Goal: Information Seeking & Learning: Learn about a topic

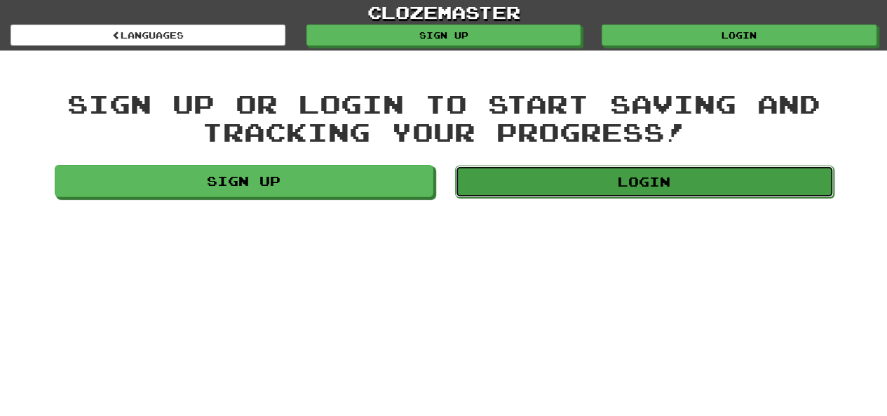
click at [613, 166] on link "Login" at bounding box center [644, 181] width 378 height 32
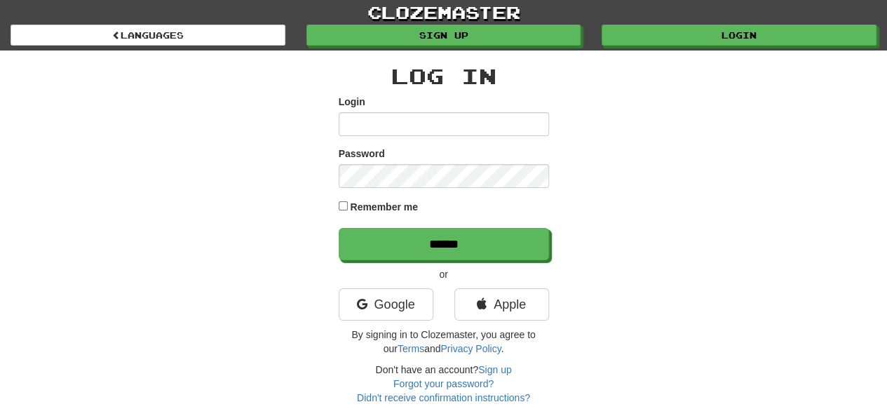
type input "**********"
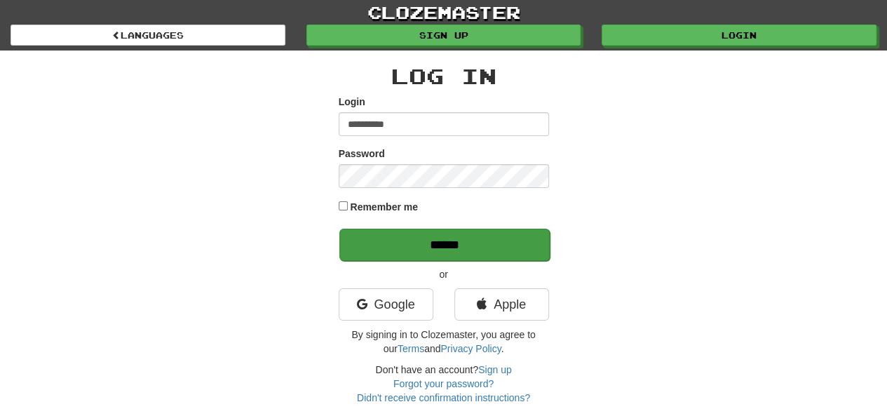
click at [376, 244] on input "******" at bounding box center [444, 244] width 210 height 32
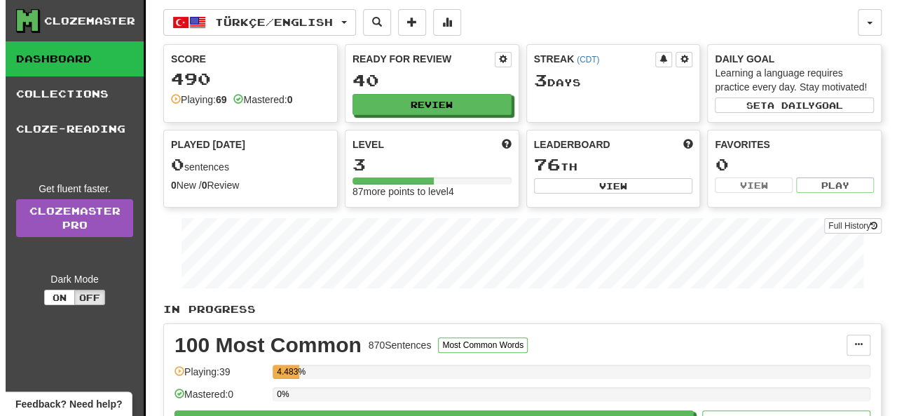
scroll to position [60, 0]
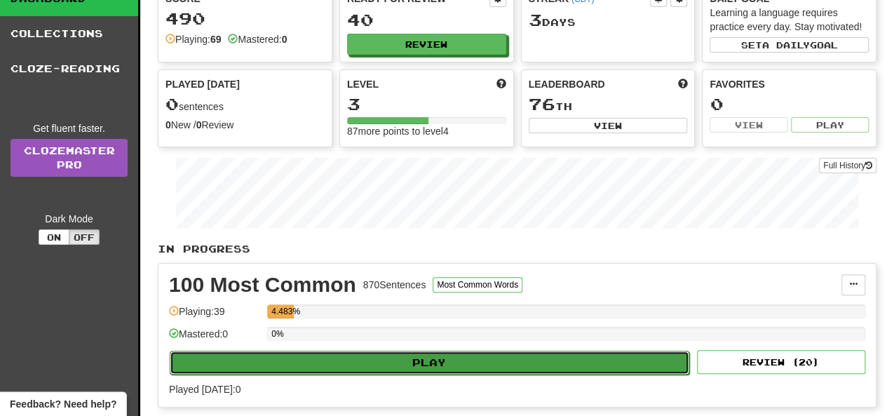
click at [313, 363] on button "Play" at bounding box center [429, 362] width 519 height 24
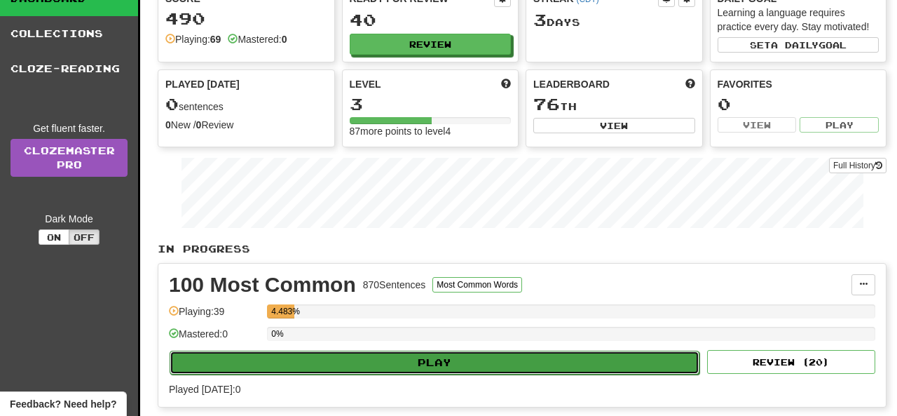
select select "**"
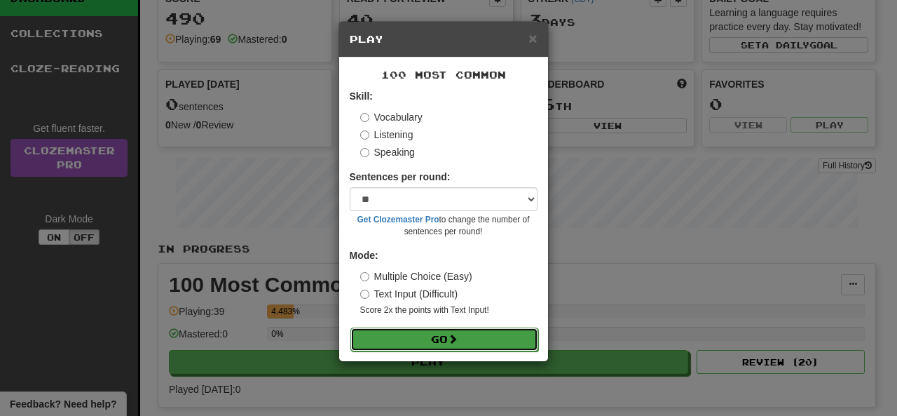
click at [385, 339] on button "Go" at bounding box center [444, 339] width 188 height 24
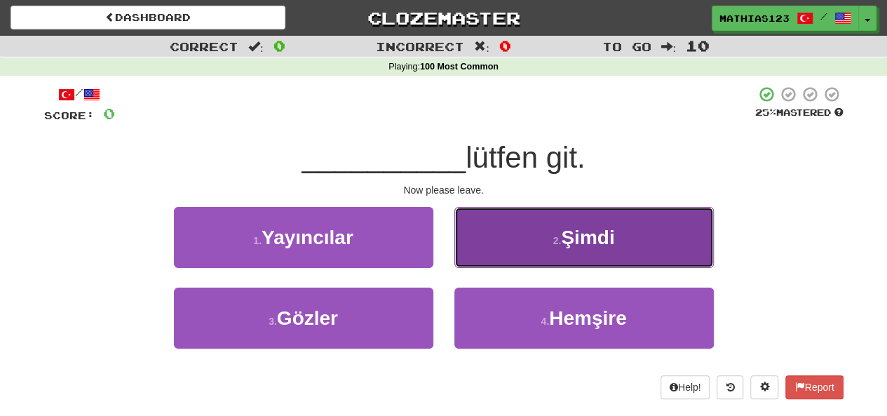
click at [495, 241] on button "2 . [GEOGRAPHIC_DATA]" at bounding box center [583, 237] width 259 height 61
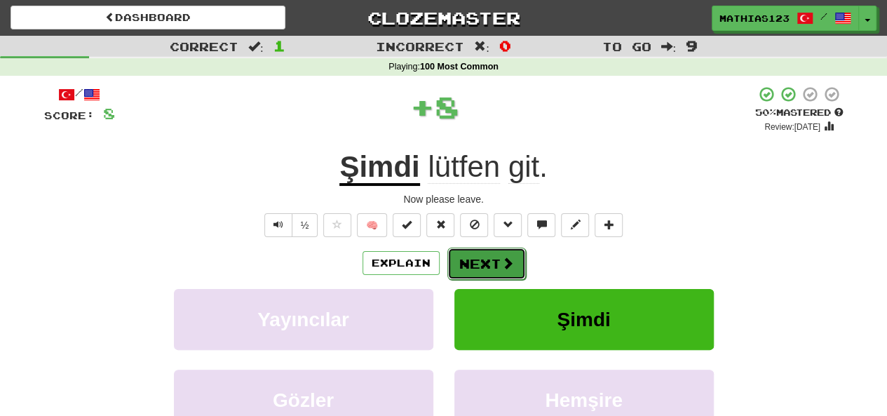
click at [485, 261] on button "Next" at bounding box center [486, 263] width 78 height 32
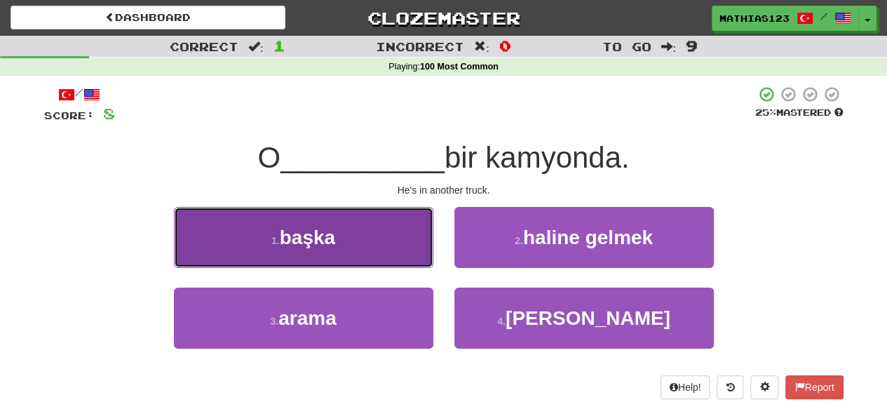
click at [250, 251] on button "1 . başka" at bounding box center [303, 237] width 259 height 61
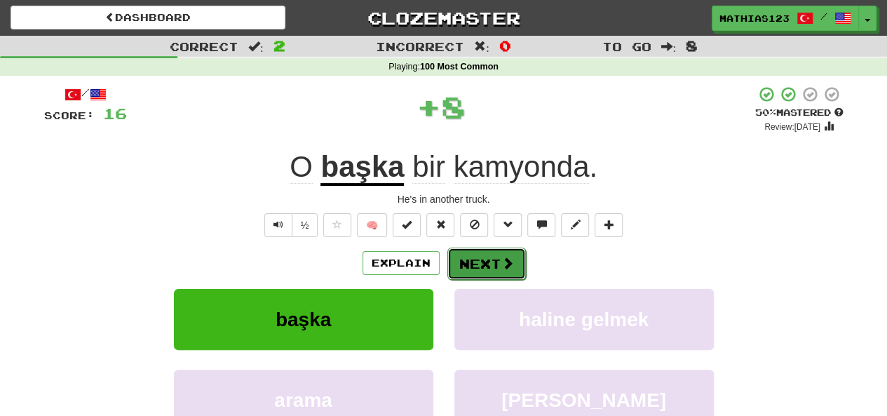
click at [477, 261] on button "Next" at bounding box center [486, 263] width 78 height 32
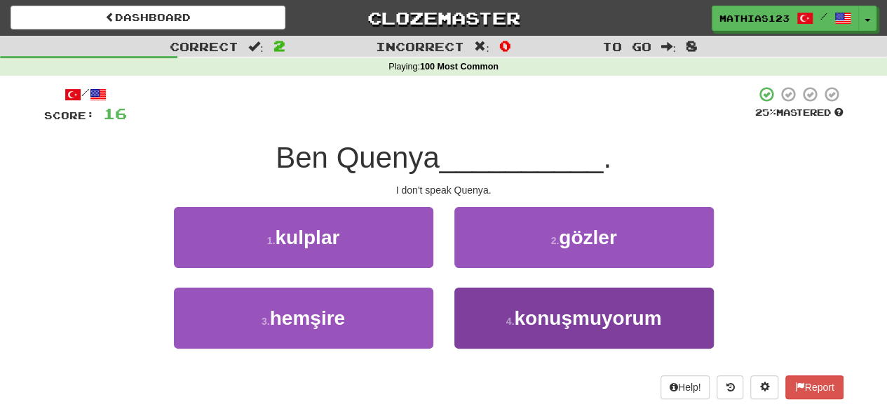
click at [512, 315] on small "4 ." at bounding box center [510, 320] width 8 height 11
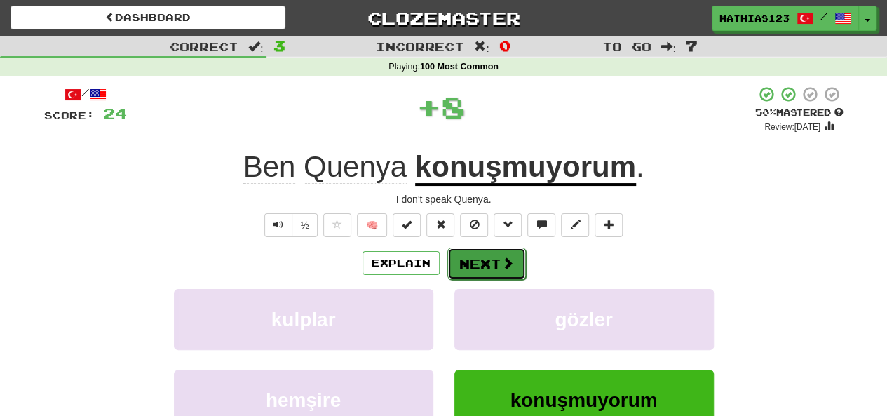
click at [480, 264] on button "Next" at bounding box center [486, 263] width 78 height 32
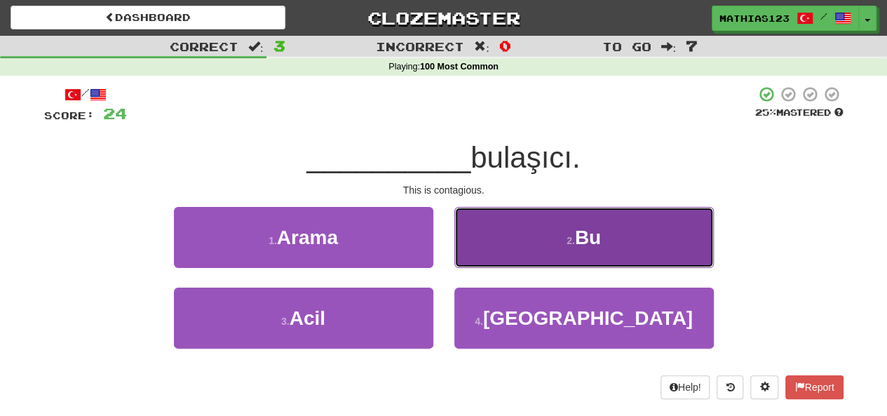
click at [499, 241] on button "2 . Bu" at bounding box center [583, 237] width 259 height 61
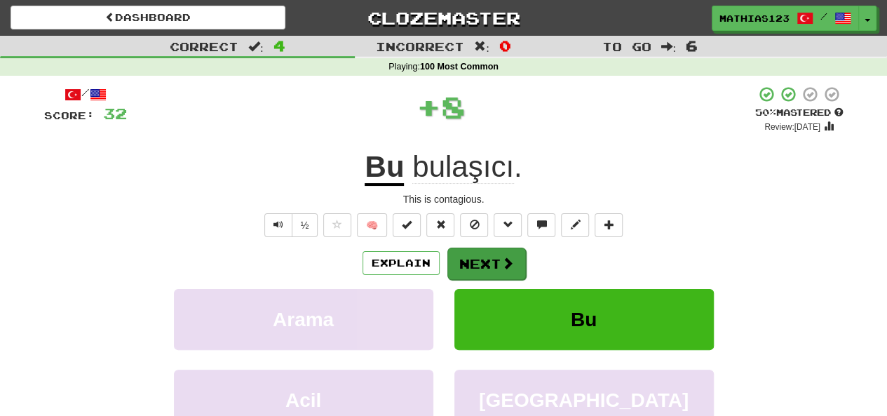
click at [479, 263] on button "Next" at bounding box center [486, 263] width 78 height 32
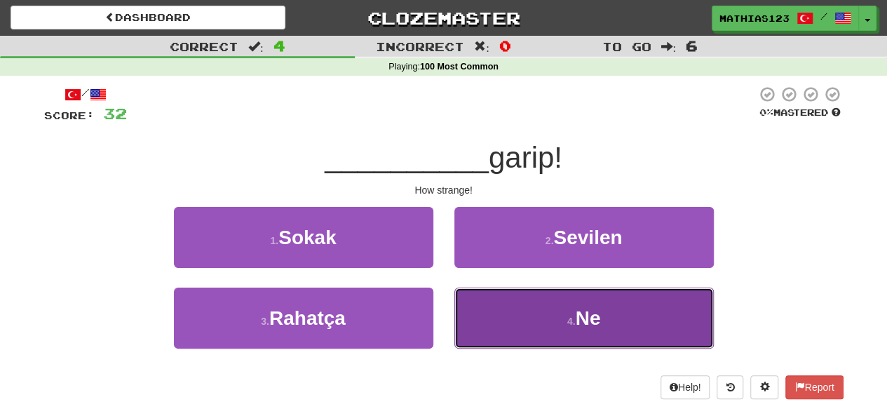
click at [530, 321] on button "4 . Ne" at bounding box center [583, 317] width 259 height 61
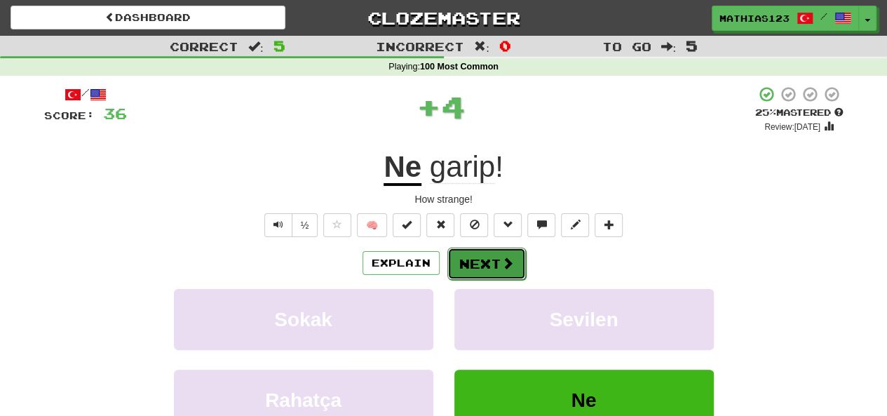
click at [478, 261] on button "Next" at bounding box center [486, 263] width 78 height 32
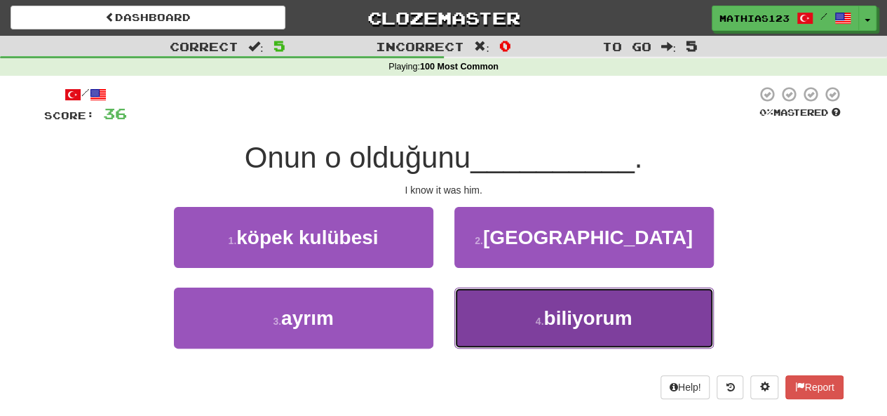
click at [517, 294] on button "4 . biliyorum" at bounding box center [583, 317] width 259 height 61
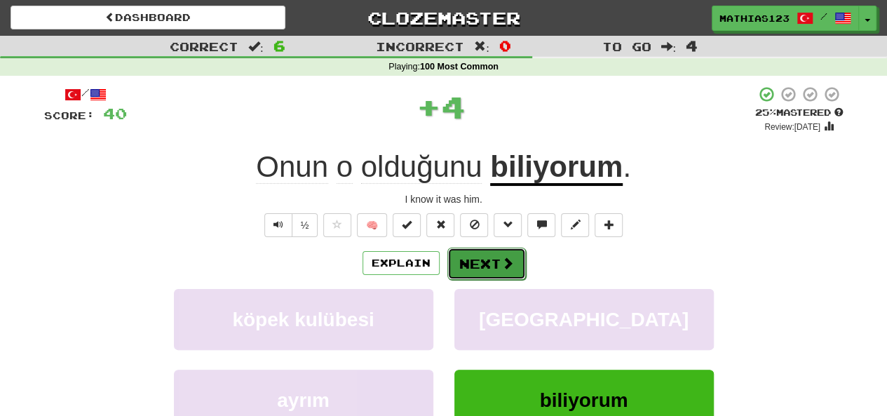
click at [484, 258] on button "Next" at bounding box center [486, 263] width 78 height 32
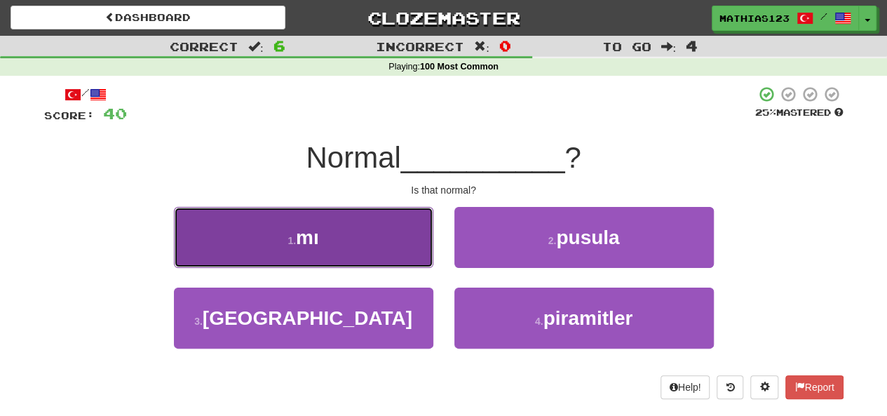
click at [302, 235] on span "mı" at bounding box center [307, 237] width 23 height 22
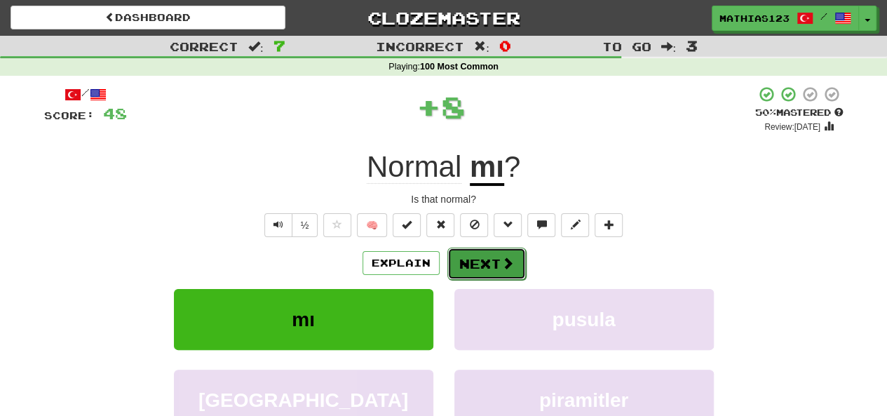
click at [486, 255] on button "Next" at bounding box center [486, 263] width 78 height 32
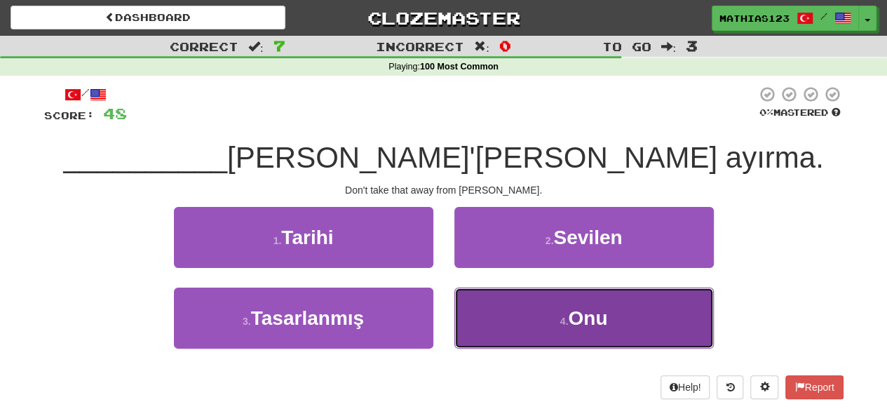
click at [525, 303] on button "4 . Onu" at bounding box center [583, 317] width 259 height 61
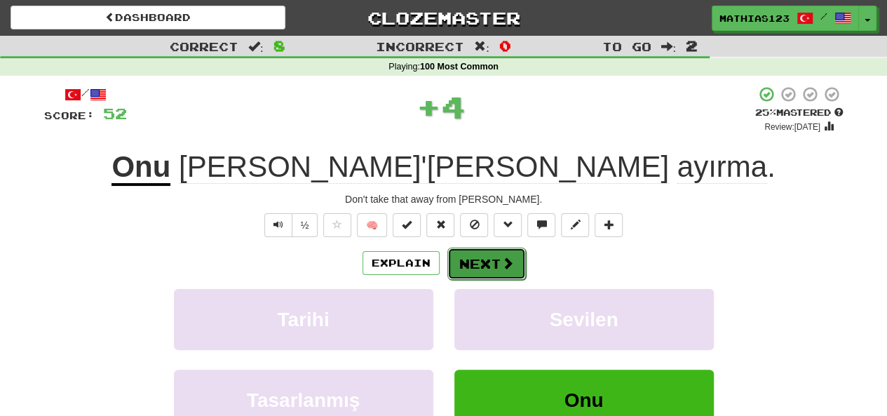
click at [481, 264] on button "Next" at bounding box center [486, 263] width 78 height 32
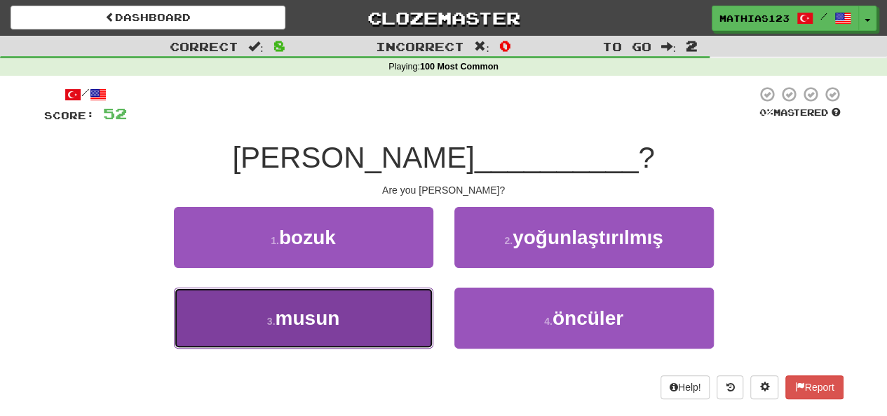
click at [308, 318] on span "musun" at bounding box center [307, 318] width 64 height 22
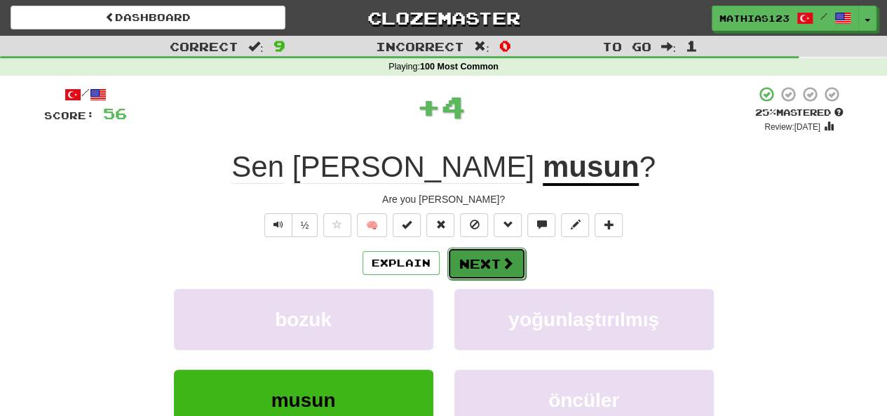
click at [492, 255] on button "Next" at bounding box center [486, 263] width 78 height 32
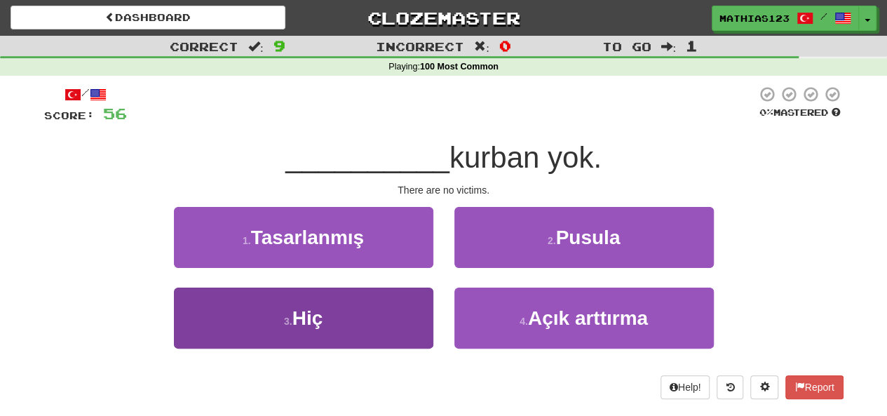
click at [306, 322] on span "Hiç" at bounding box center [307, 318] width 31 height 22
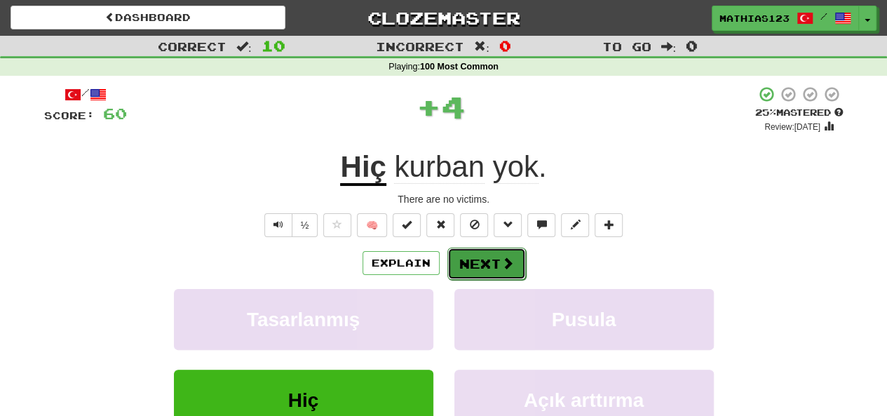
click at [491, 249] on button "Next" at bounding box center [486, 263] width 78 height 32
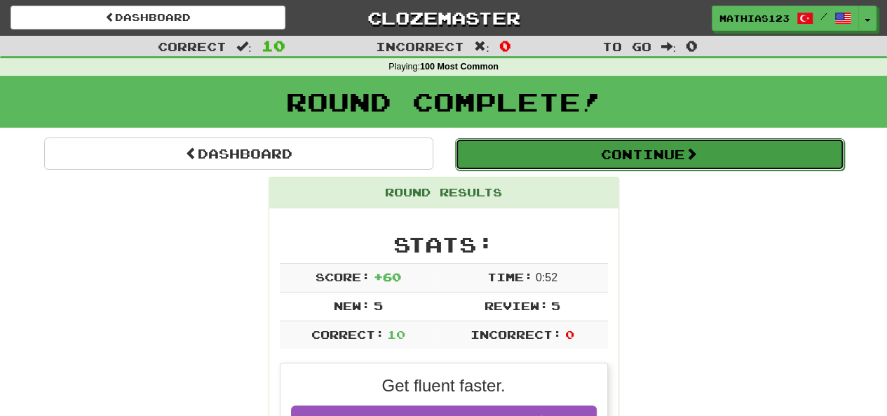
click at [524, 151] on button "Continue" at bounding box center [649, 154] width 389 height 32
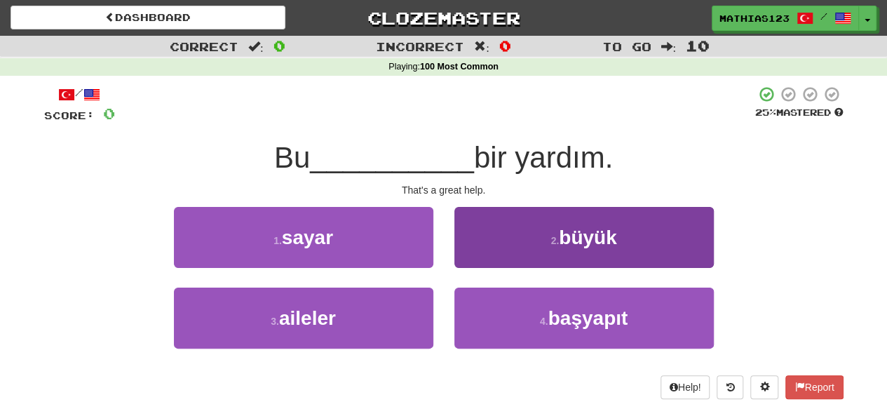
click at [514, 237] on button "2 . büyük" at bounding box center [583, 237] width 259 height 61
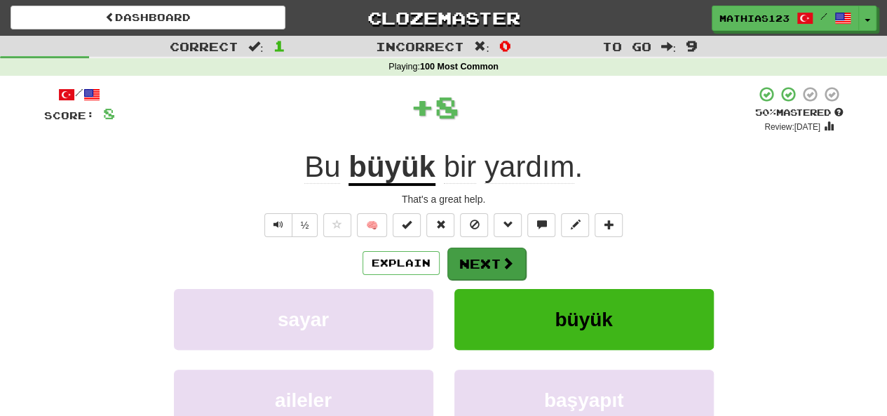
click at [479, 254] on button "Next" at bounding box center [486, 263] width 78 height 32
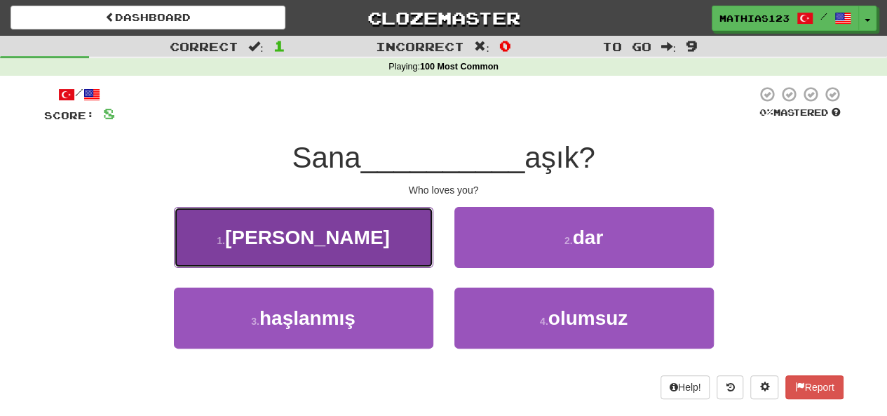
click at [310, 251] on button "1 . kim" at bounding box center [303, 237] width 259 height 61
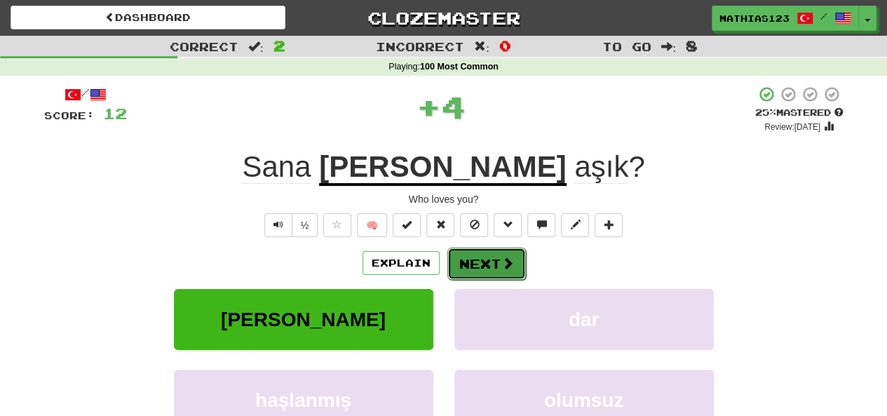
click at [488, 271] on button "Next" at bounding box center [486, 263] width 78 height 32
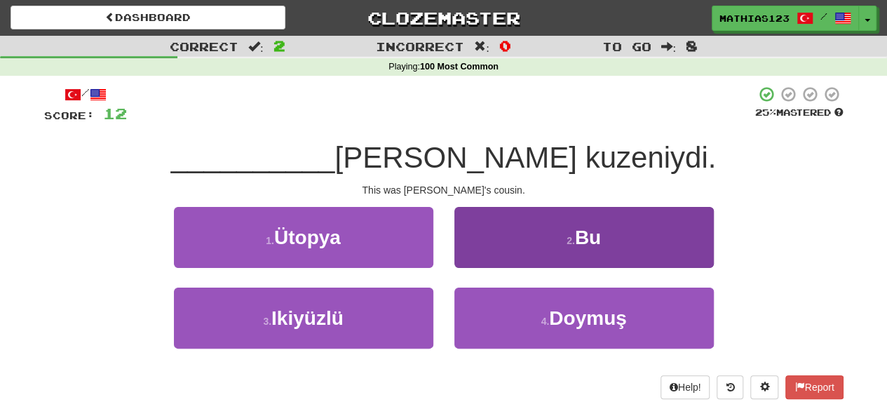
click at [507, 231] on button "2 . Bu" at bounding box center [583, 237] width 259 height 61
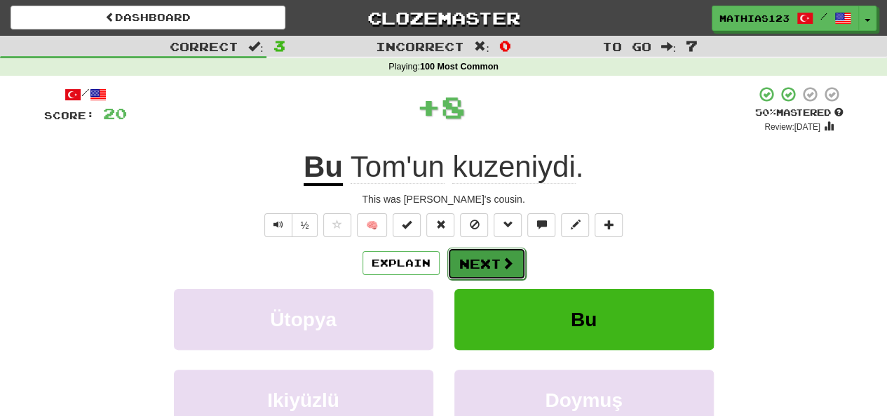
click at [483, 260] on button "Next" at bounding box center [486, 263] width 78 height 32
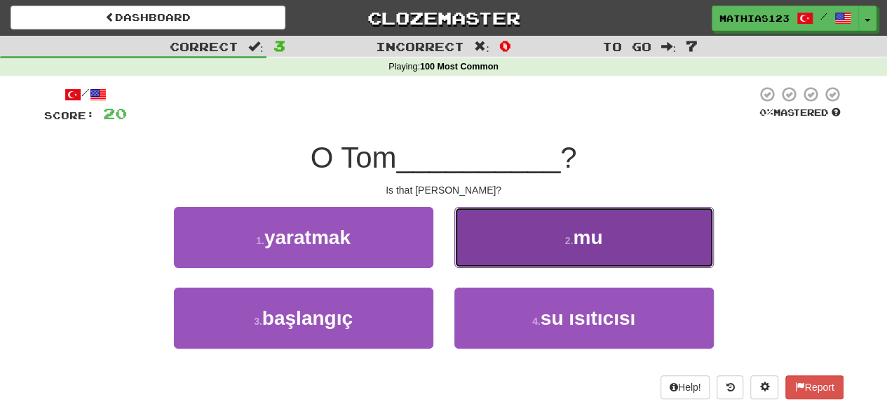
click at [509, 238] on button "2 . mu" at bounding box center [583, 237] width 259 height 61
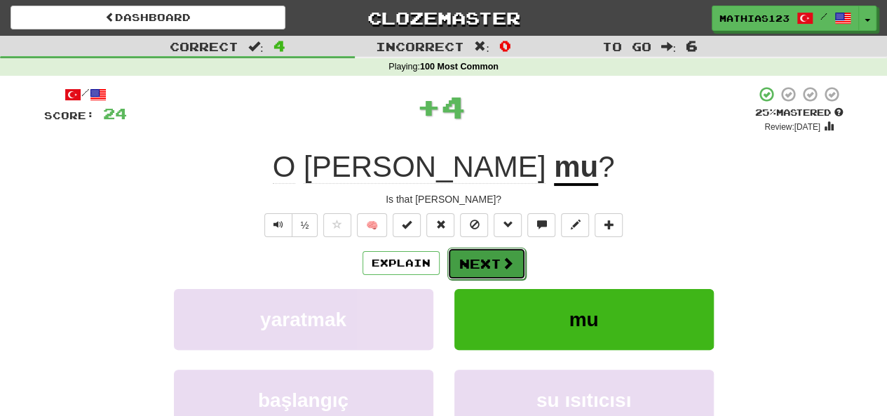
click at [483, 260] on button "Next" at bounding box center [486, 263] width 78 height 32
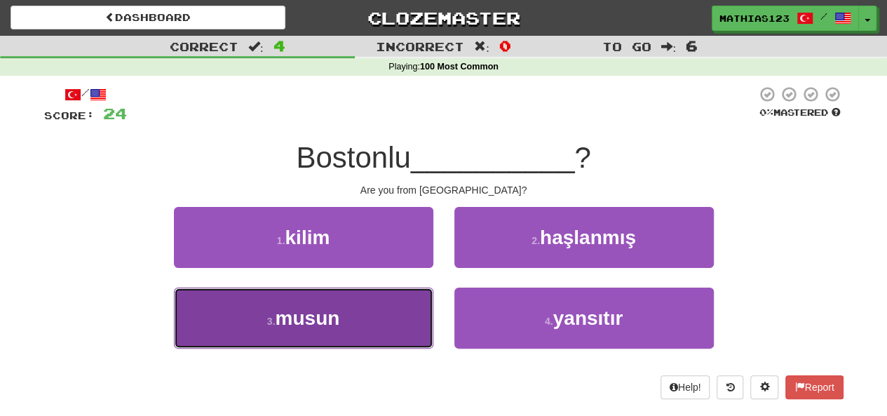
click at [294, 308] on span "musun" at bounding box center [307, 318] width 64 height 22
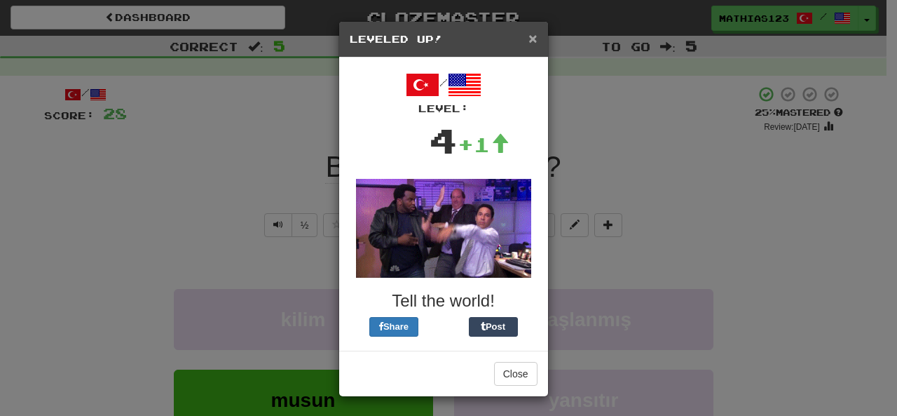
click at [531, 37] on span "×" at bounding box center [532, 38] width 8 height 16
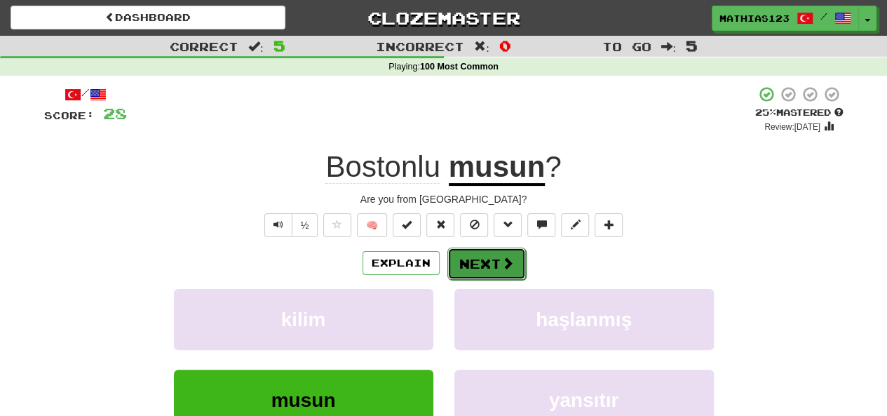
click at [464, 273] on button "Next" at bounding box center [486, 263] width 78 height 32
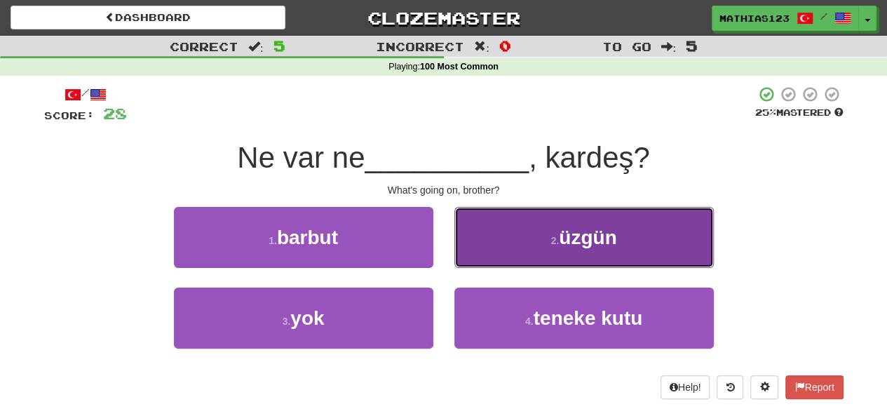
click at [479, 264] on button "2 . üzgün" at bounding box center [583, 237] width 259 height 61
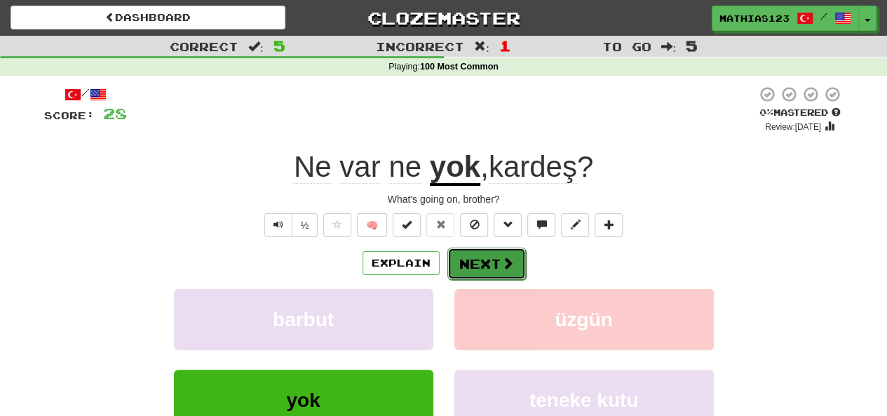
click at [479, 267] on button "Next" at bounding box center [486, 263] width 78 height 32
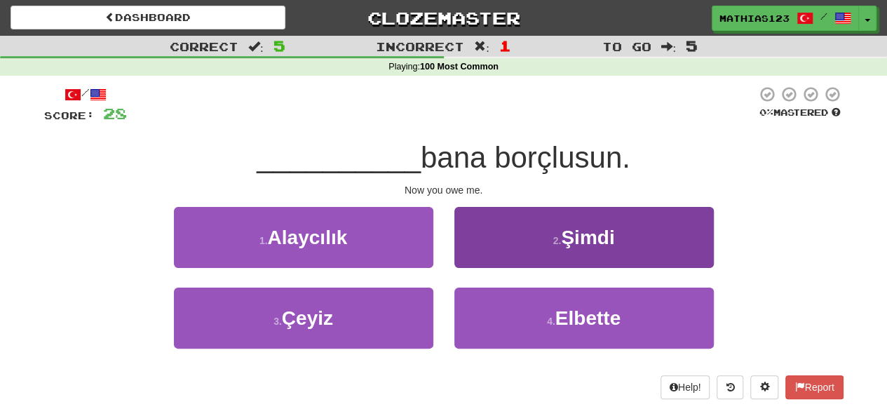
click at [526, 241] on button "2 . Şimdi" at bounding box center [583, 237] width 259 height 61
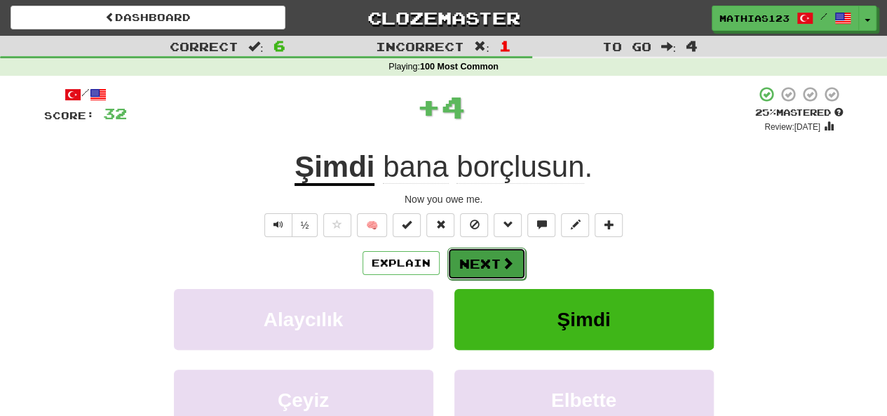
click at [479, 263] on button "Next" at bounding box center [486, 263] width 78 height 32
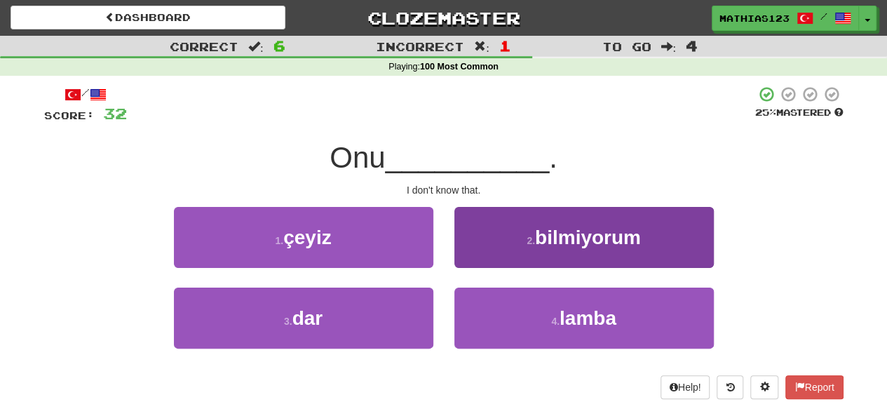
click at [511, 245] on button "2 . bilmiyorum" at bounding box center [583, 237] width 259 height 61
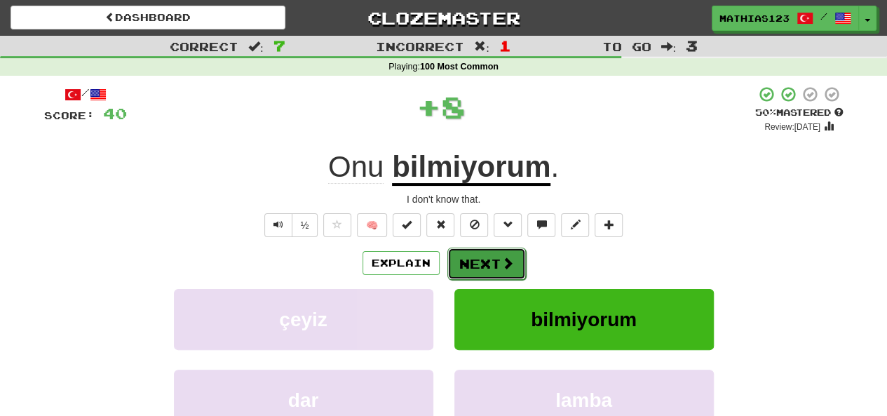
click at [477, 262] on button "Next" at bounding box center [486, 263] width 78 height 32
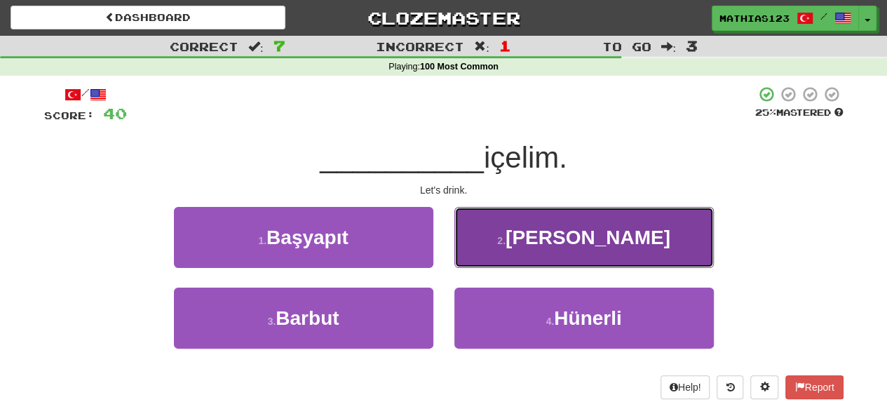
click at [498, 256] on button "2 . Hadi" at bounding box center [583, 237] width 259 height 61
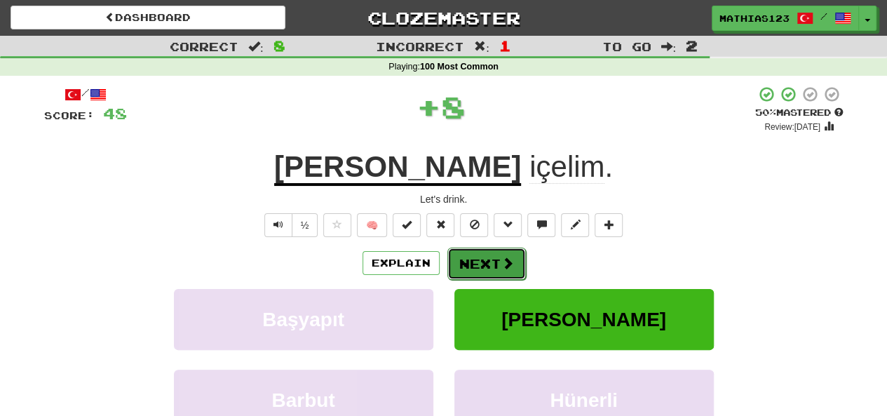
click at [486, 248] on button "Next" at bounding box center [486, 263] width 78 height 32
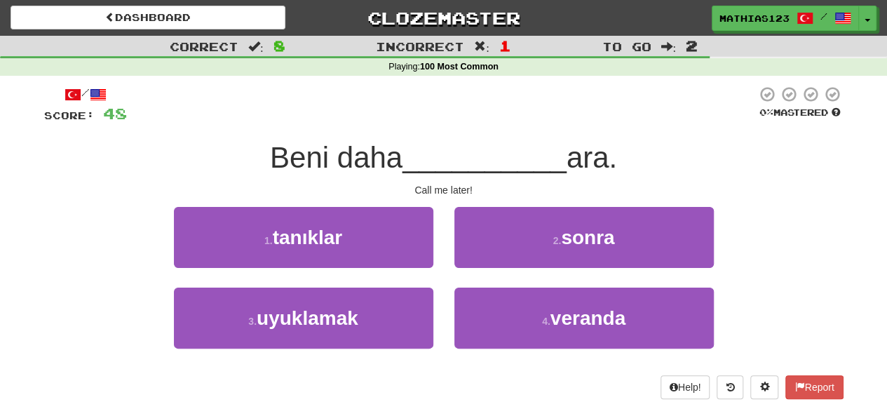
click at [502, 260] on button "2 . sonra" at bounding box center [583, 237] width 259 height 61
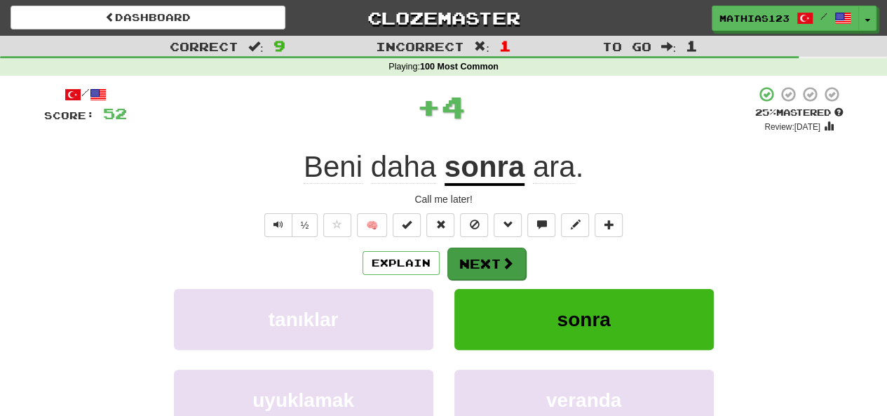
click at [479, 249] on button "Next" at bounding box center [486, 263] width 78 height 32
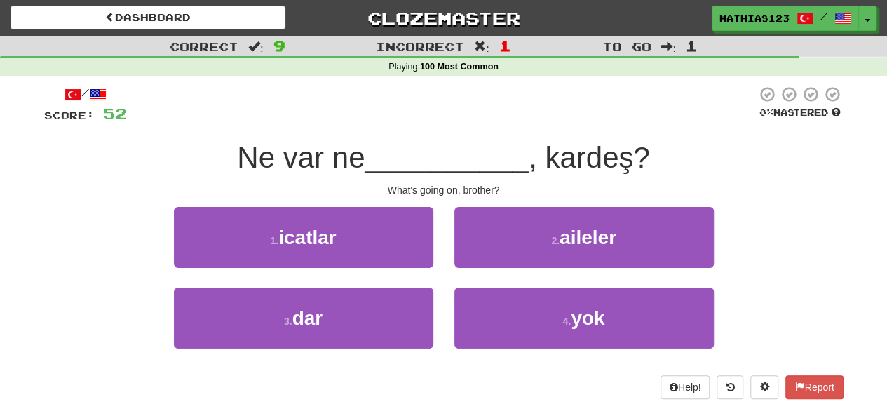
click at [516, 324] on button "4 . yok" at bounding box center [583, 317] width 259 height 61
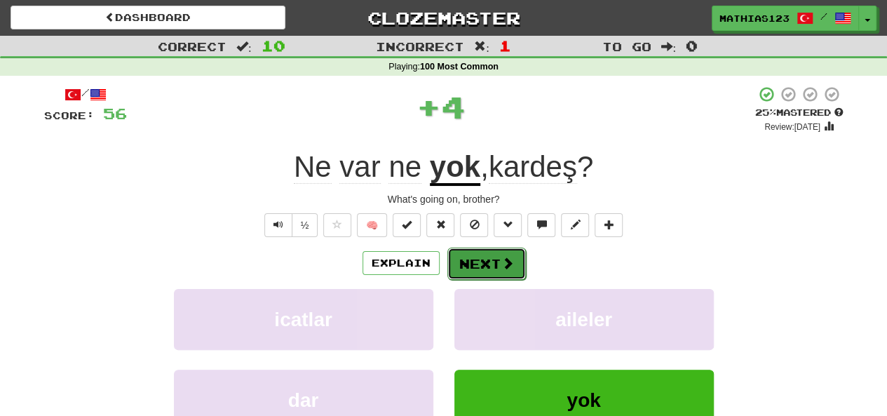
click at [485, 259] on button "Next" at bounding box center [486, 263] width 78 height 32
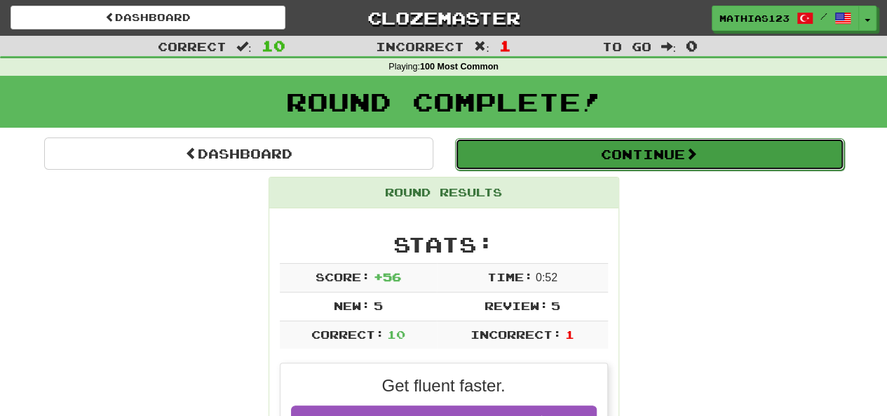
click at [503, 155] on button "Continue" at bounding box center [649, 154] width 389 height 32
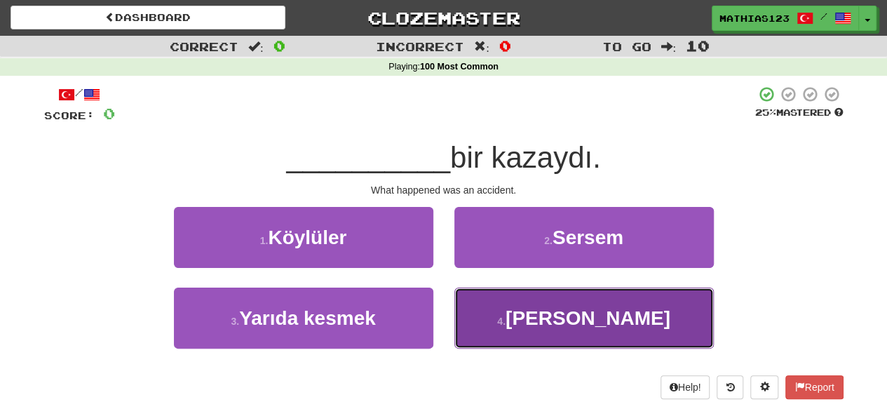
click at [512, 333] on button "4 . Olan" at bounding box center [583, 317] width 259 height 61
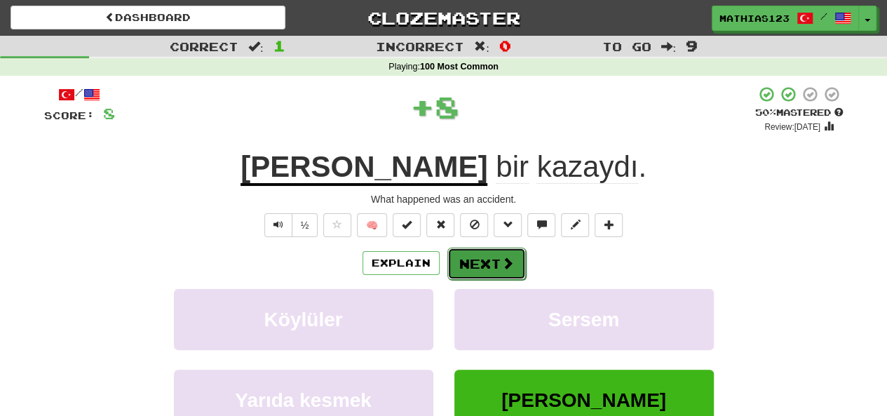
click at [478, 259] on button "Next" at bounding box center [486, 263] width 78 height 32
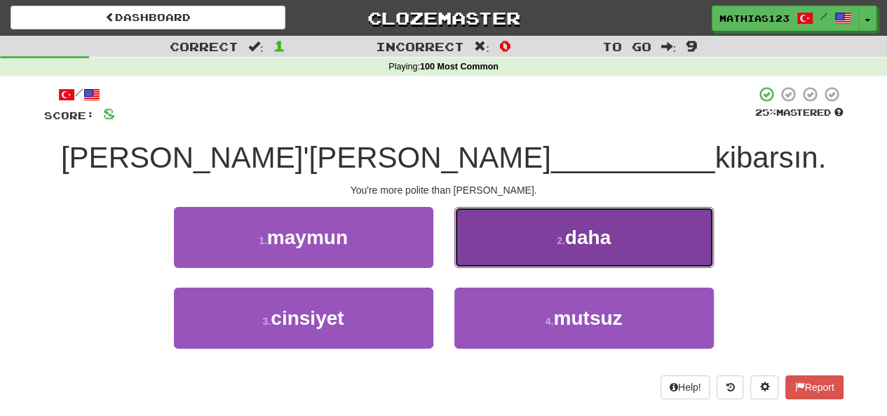
click at [515, 237] on button "2 . daha" at bounding box center [583, 237] width 259 height 61
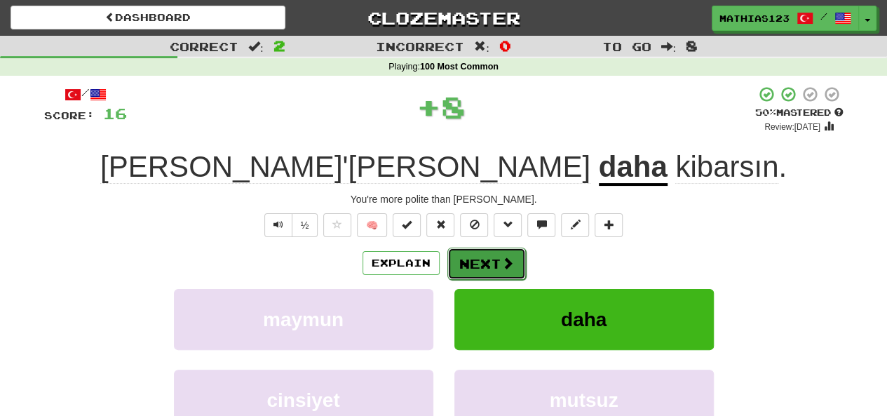
click at [479, 254] on button "Next" at bounding box center [486, 263] width 78 height 32
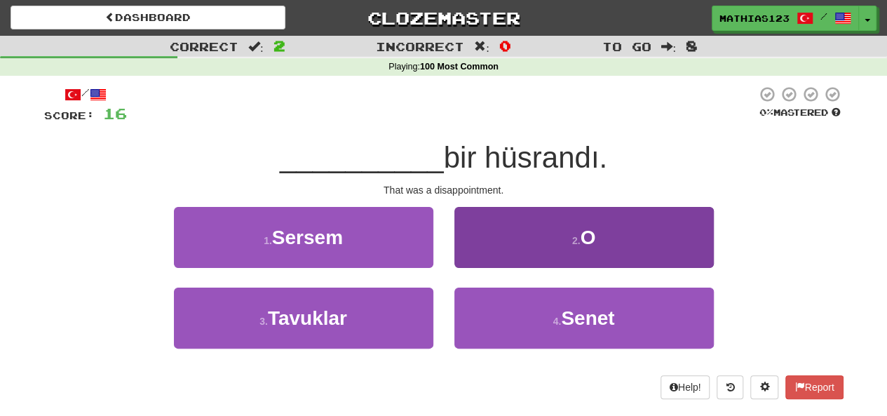
click at [496, 235] on button "2 . O" at bounding box center [583, 237] width 259 height 61
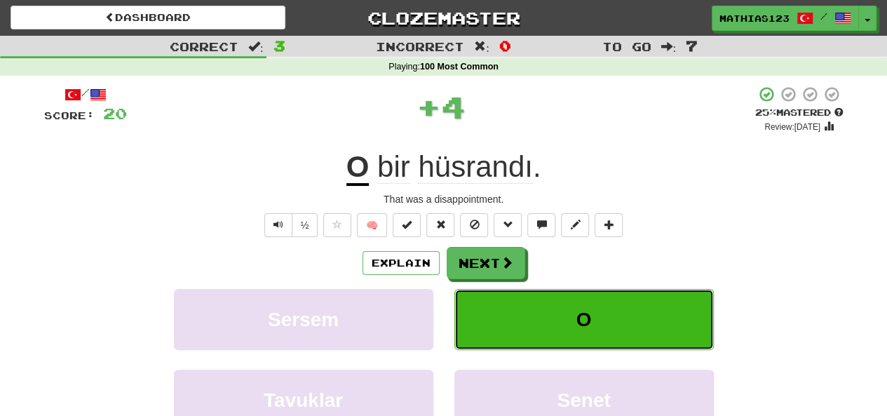
click at [498, 311] on button "O" at bounding box center [583, 319] width 259 height 61
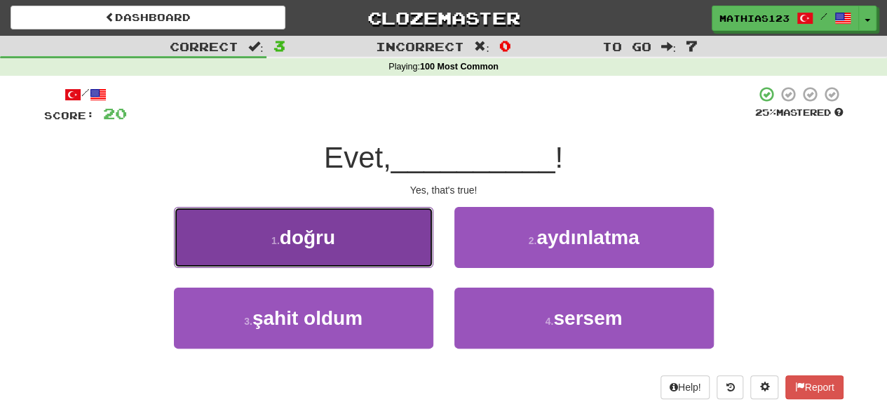
click at [299, 230] on span "doğru" at bounding box center [307, 237] width 55 height 22
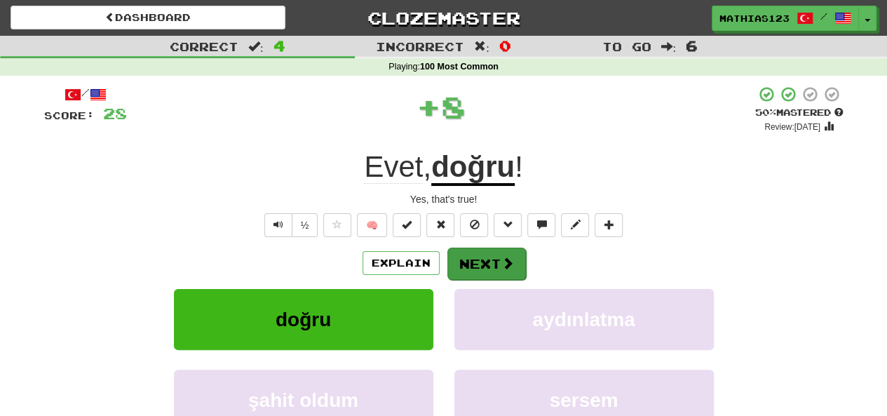
click at [491, 256] on button "Next" at bounding box center [486, 263] width 78 height 32
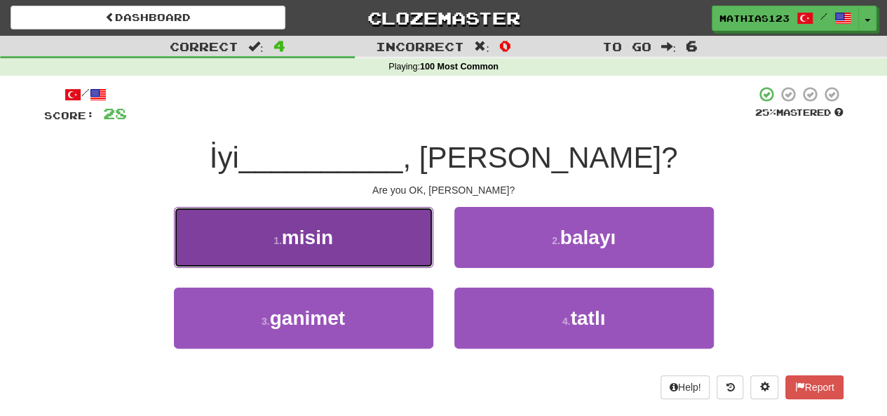
click at [322, 245] on span "misin" at bounding box center [307, 237] width 51 height 22
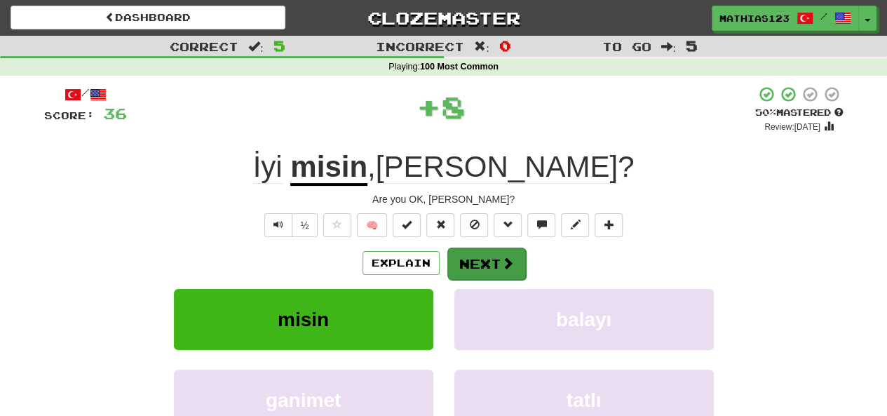
click at [490, 261] on button "Next" at bounding box center [486, 263] width 78 height 32
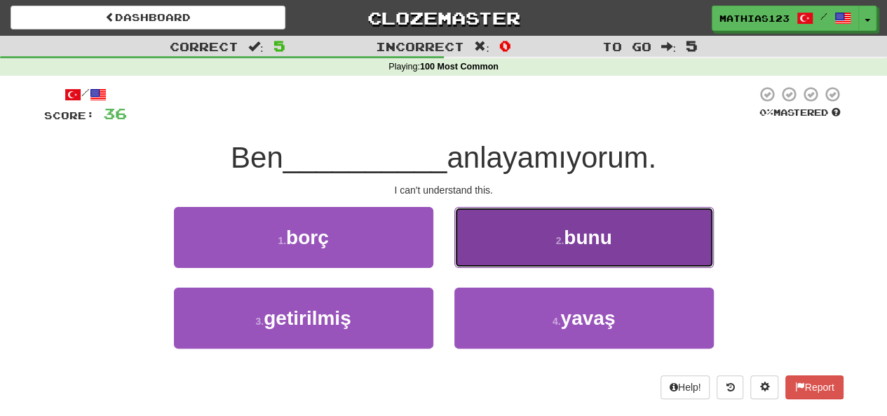
click at [498, 244] on button "2 . bunu" at bounding box center [583, 237] width 259 height 61
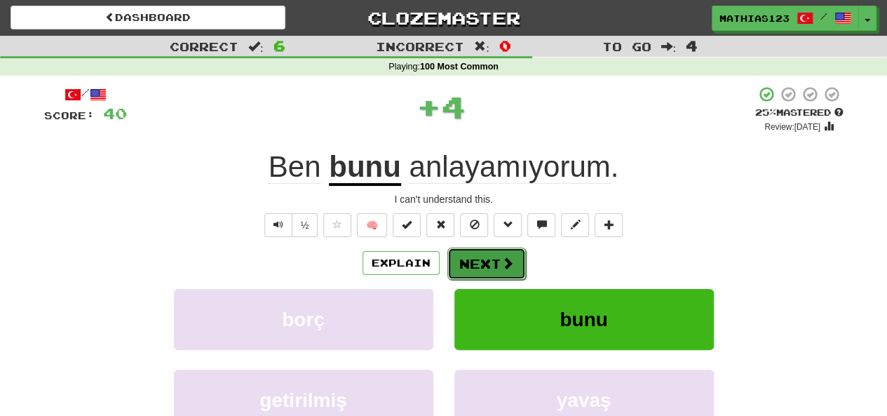
click at [487, 254] on button "Next" at bounding box center [486, 263] width 78 height 32
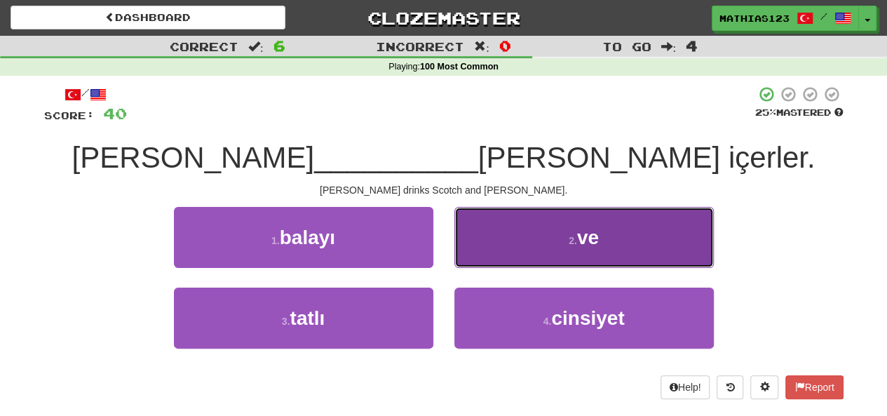
click at [493, 236] on button "2 . ve" at bounding box center [583, 237] width 259 height 61
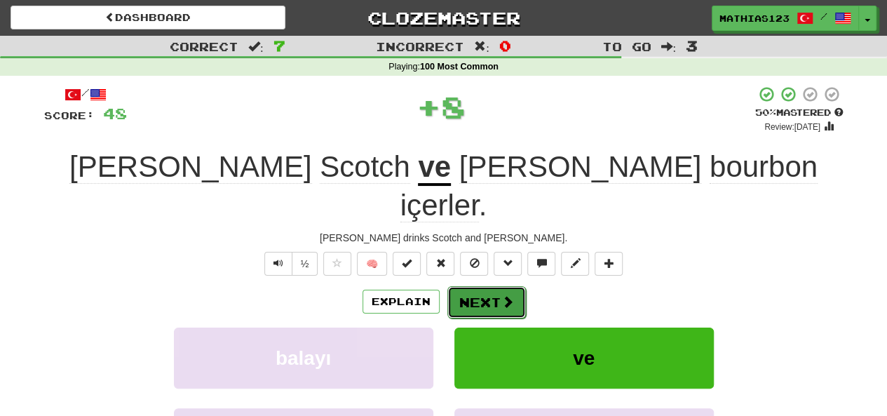
click at [476, 286] on button "Next" at bounding box center [486, 302] width 78 height 32
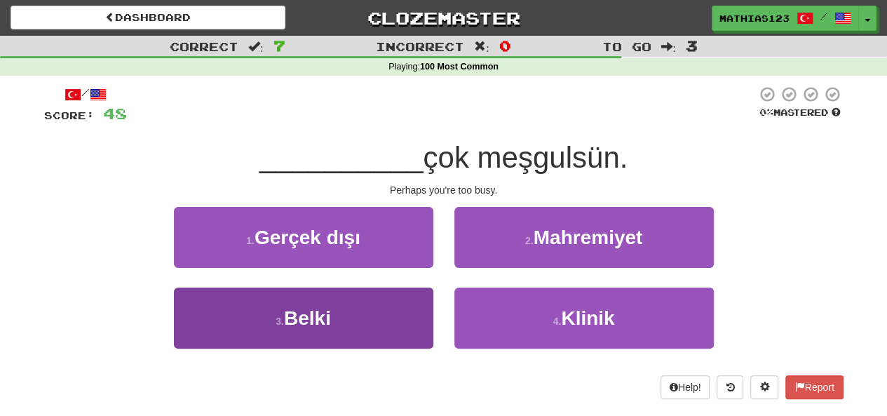
click at [297, 313] on span "Belki" at bounding box center [307, 318] width 47 height 22
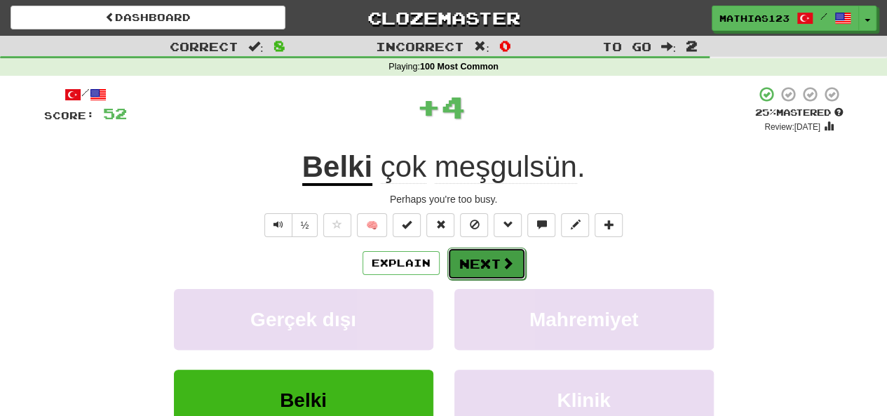
click at [496, 266] on button "Next" at bounding box center [486, 263] width 78 height 32
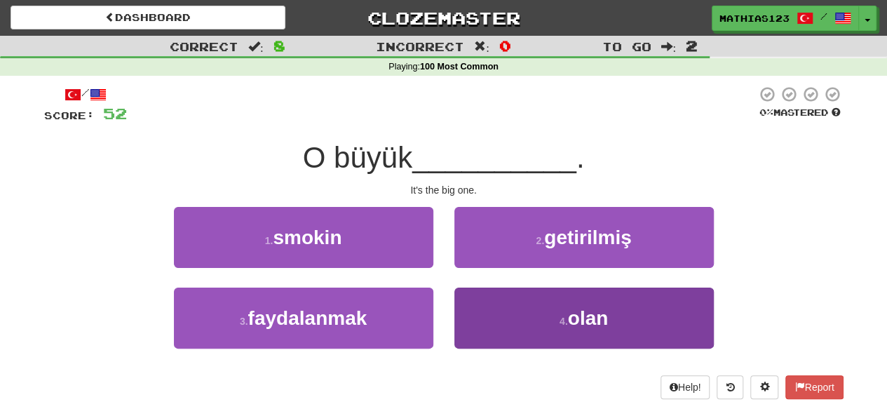
click at [505, 315] on button "4 . olan" at bounding box center [583, 317] width 259 height 61
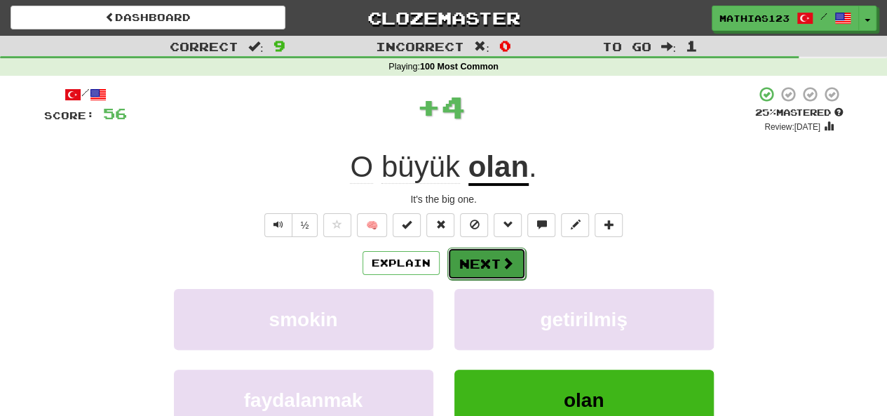
click at [479, 256] on button "Next" at bounding box center [486, 263] width 78 height 32
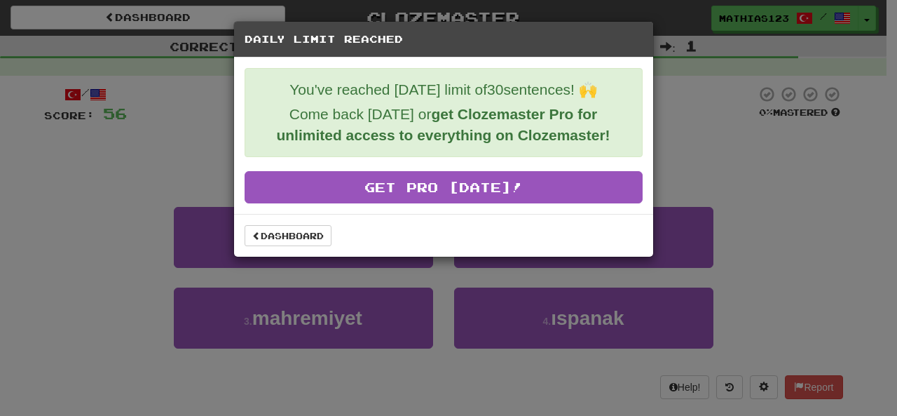
click at [143, 248] on div "Daily Limit Reached You've reached today's limit of 30 sentences! 🙌 Come back t…" at bounding box center [448, 208] width 897 height 416
click at [141, 227] on div "Daily Limit Reached You've reached today's limit of 30 sentences! 🙌 Come back t…" at bounding box center [448, 208] width 897 height 416
click at [128, 17] on div "Daily Limit Reached You've reached today's limit of 30 sentences! 🙌 Come back t…" at bounding box center [448, 208] width 897 height 416
click at [170, 36] on div "Daily Limit Reached You've reached today's limit of 30 sentences! 🙌 Come back t…" at bounding box center [448, 208] width 897 height 416
click at [279, 235] on link "Dashboard" at bounding box center [288, 235] width 87 height 21
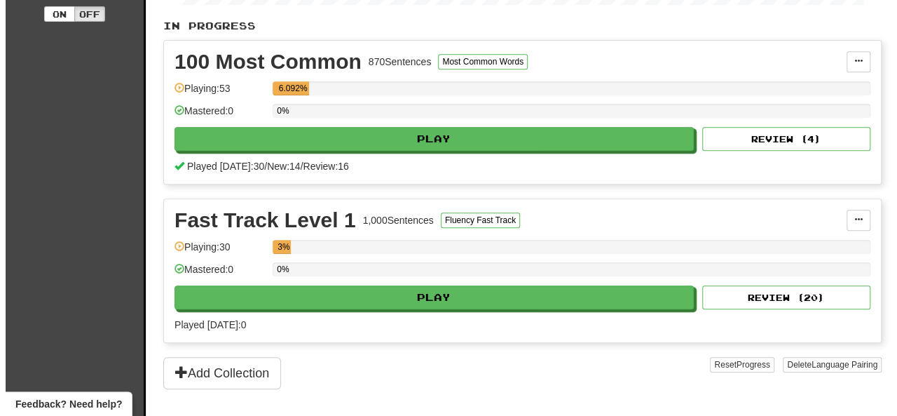
scroll to position [287, 0]
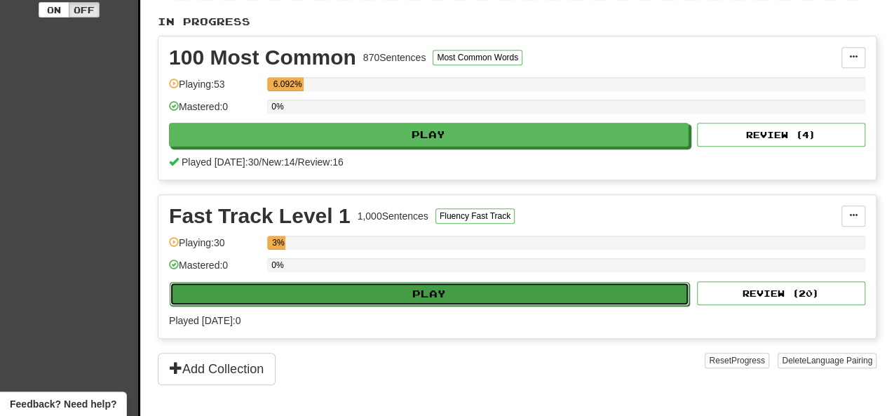
click at [264, 284] on button "Play" at bounding box center [429, 294] width 519 height 24
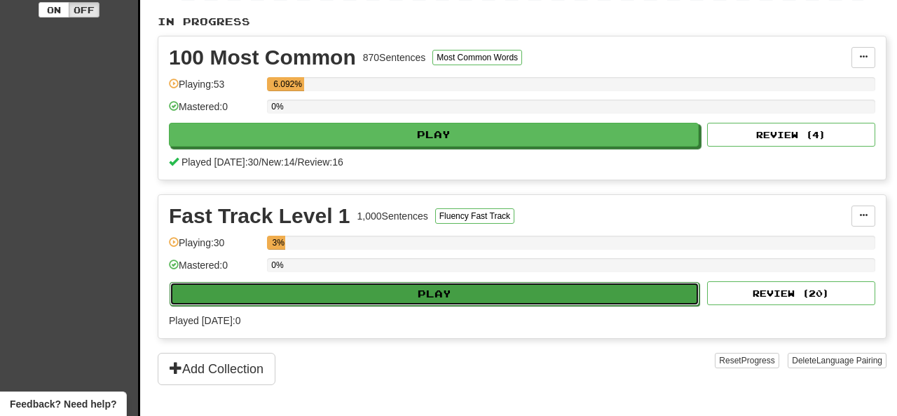
select select "**"
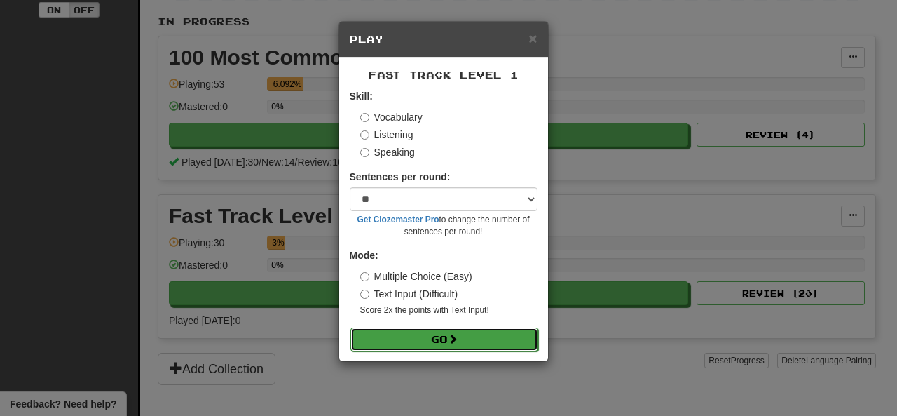
click at [385, 334] on button "Go" at bounding box center [444, 339] width 188 height 24
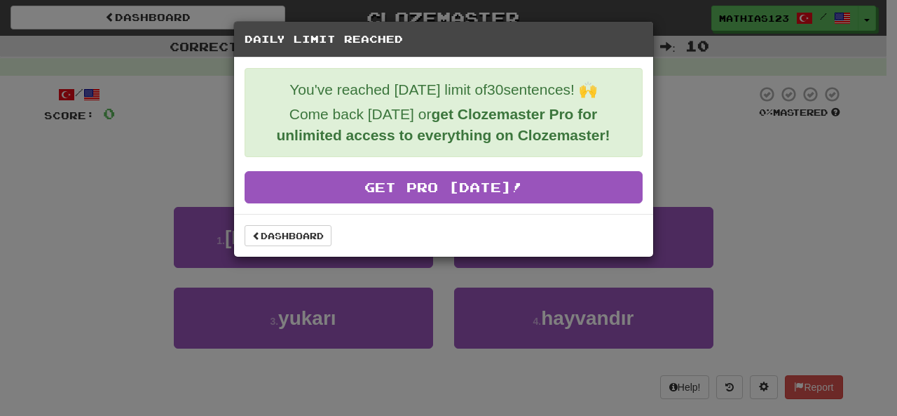
click at [115, 151] on div "Daily Limit Reached You've reached [DATE] limit of 30 sentences! 🙌 Come back [D…" at bounding box center [448, 208] width 897 height 416
